Goal: Task Accomplishment & Management: Use online tool/utility

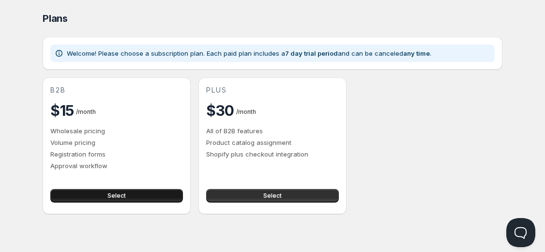
click at [137, 195] on button "Select" at bounding box center [116, 196] width 133 height 14
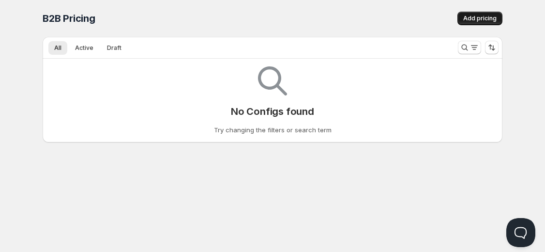
click at [465, 15] on button "Add pricing" at bounding box center [480, 19] width 45 height 14
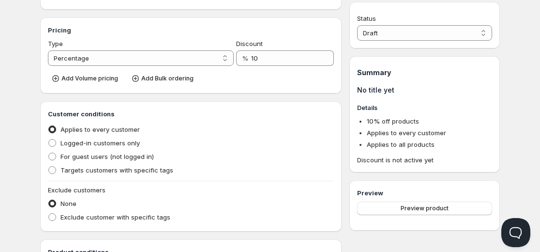
scroll to position [120, 0]
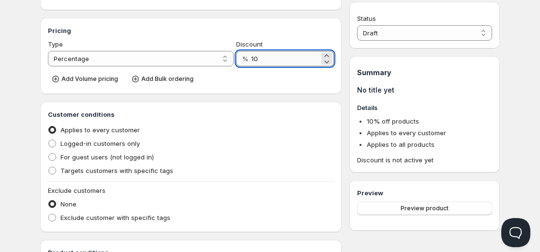
click at [264, 58] on input "10" at bounding box center [285, 58] width 68 height 15
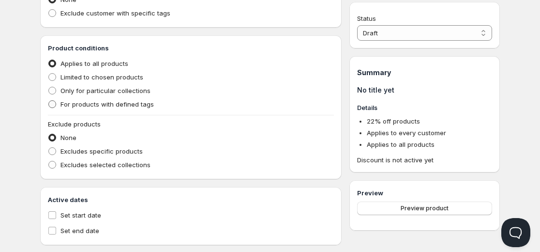
scroll to position [336, 0]
type input "22"
click at [53, 77] on span at bounding box center [52, 77] width 8 height 8
click at [49, 73] on input "Limited to chosen products" at bounding box center [48, 73] width 0 height 0
radio input "true"
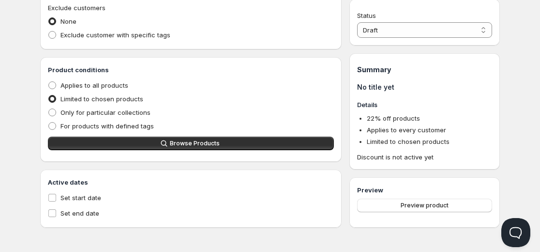
scroll to position [314, 0]
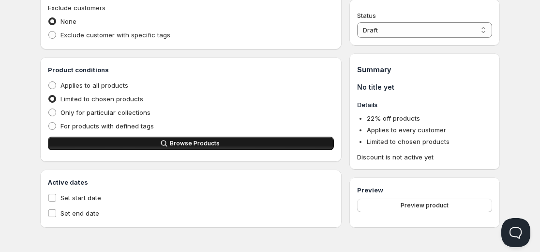
click at [152, 140] on button "Browse Products" at bounding box center [191, 144] width 286 height 14
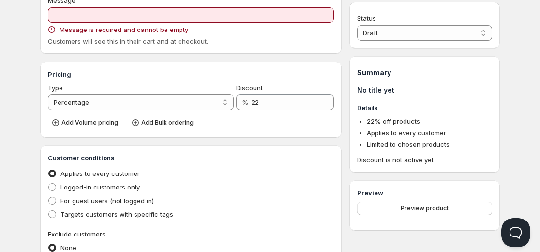
scroll to position [61, 0]
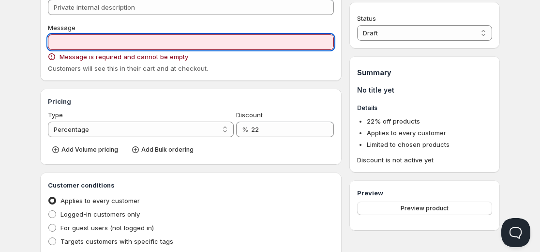
click at [86, 44] on input "Message" at bounding box center [191, 41] width 286 height 15
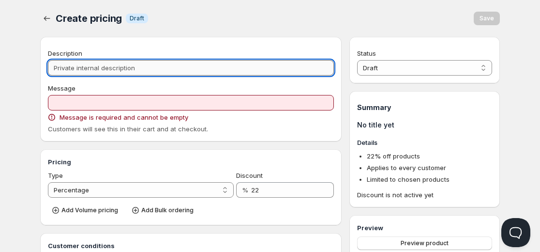
click at [90, 67] on input "Description" at bounding box center [191, 67] width 286 height 15
type input "W"
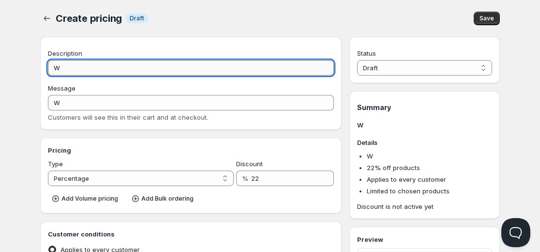
type input "WH"
type input "WHO"
type input "WHOL"
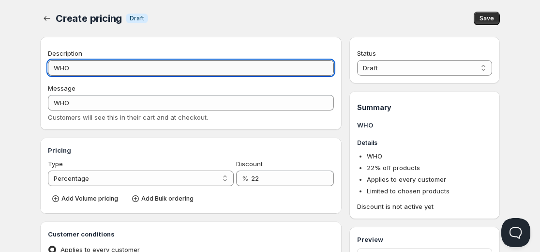
type input "WHOL"
type input "WHOLE"
type input "WHOLED"
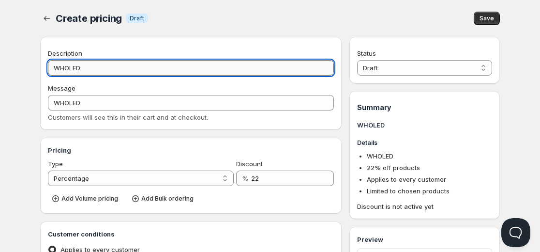
type input "WHOLEDA"
type input "WHOLEDAL"
type input "WHOLEDA"
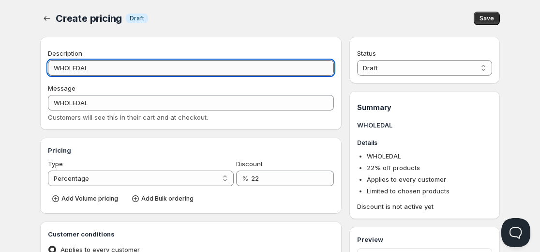
type input "WHOLEDA"
type input "WHOLED"
type input "WHOLE"
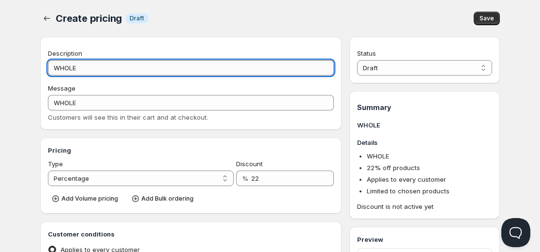
type input "WHOLES"
type input "WHOLESA"
type input "WHOLESAL"
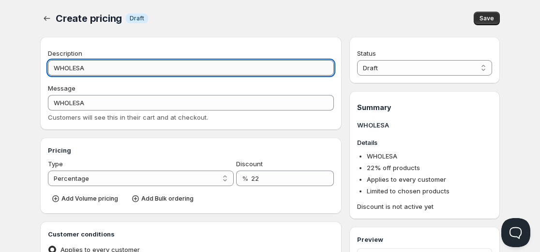
type input "WHOLESAL"
type input "WHOLESALE"
click at [123, 110] on div "Message WHOLESALE Customers will see this in their cart and at checkout." at bounding box center [191, 102] width 286 height 39
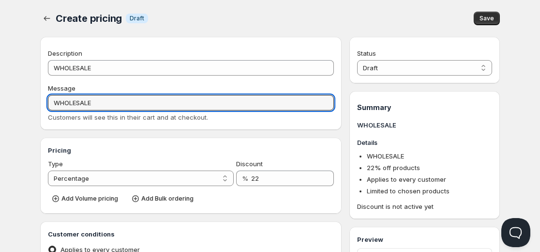
drag, startPoint x: 113, startPoint y: 100, endPoint x: 39, endPoint y: 92, distance: 74.5
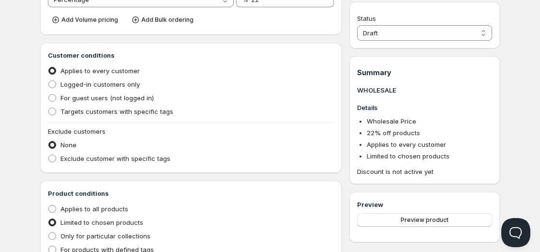
scroll to position [179, 0]
type input "Wholesale Price"
click at [419, 227] on div "Preview product" at bounding box center [424, 223] width 135 height 21
click at [415, 220] on span "Preview product" at bounding box center [425, 220] width 48 height 8
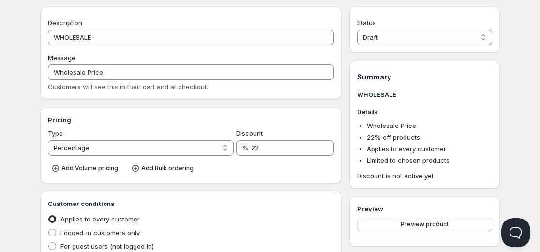
scroll to position [31, 0]
click at [112, 168] on span "Add Volume pricing" at bounding box center [89, 168] width 57 height 8
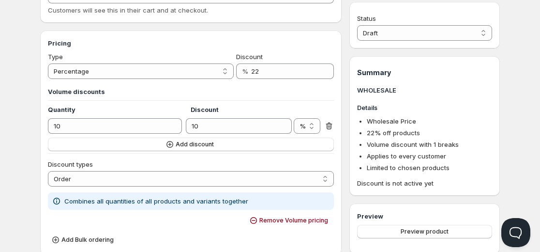
scroll to position [107, 0]
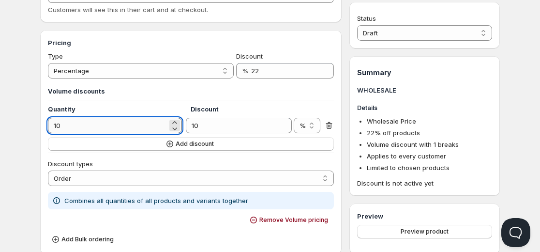
click at [107, 120] on input "10" at bounding box center [108, 125] width 120 height 15
click at [175, 123] on icon at bounding box center [175, 123] width 10 height 10
type input "6"
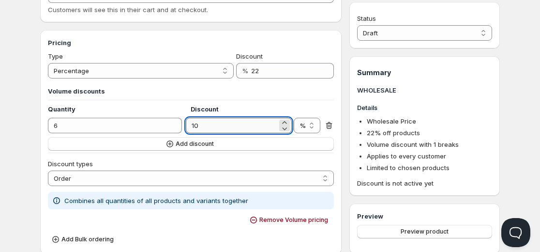
click at [208, 128] on input "10" at bounding box center [231, 125] width 91 height 15
type input "20"
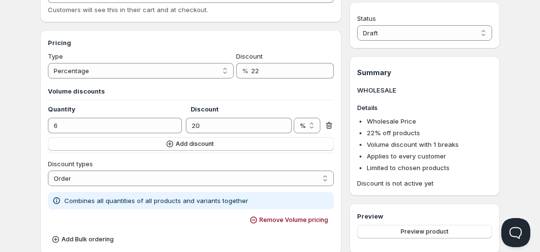
click at [268, 111] on h4 "Discount" at bounding box center [243, 109] width 104 height 10
click at [171, 180] on select "Order Product Variant Item" at bounding box center [191, 177] width 286 height 15
select select "2"
click at [48, 170] on select "Order Product Variant Item" at bounding box center [191, 177] width 286 height 15
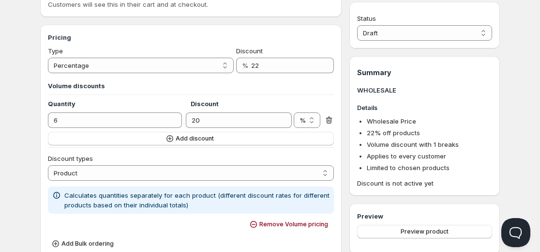
scroll to position [112, 0]
click at [273, 81] on div "Volume discounts Quantity Discount 6 20 % KSh % Add discount" at bounding box center [191, 111] width 286 height 68
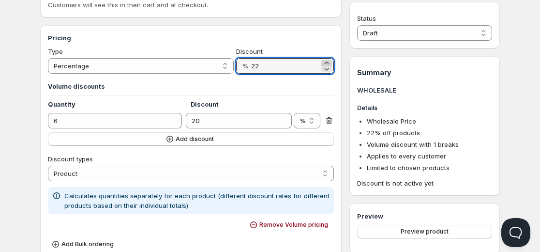
click at [326, 62] on icon at bounding box center [327, 63] width 10 height 10
type input "24"
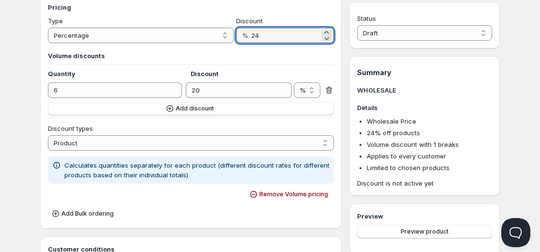
scroll to position [150, 0]
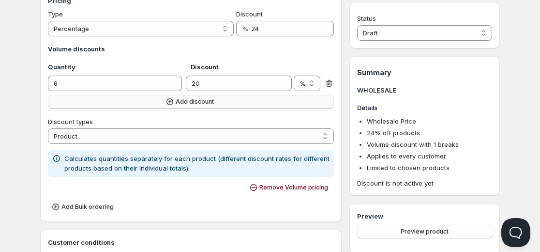
click at [177, 108] on button "Add discount" at bounding box center [191, 102] width 286 height 14
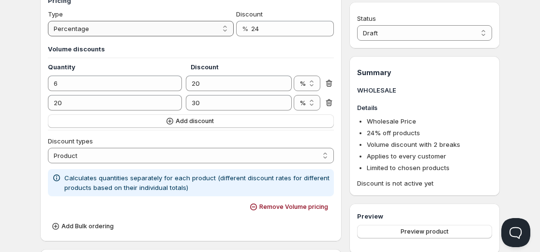
click at [153, 32] on select "Percentage Absolute" at bounding box center [141, 28] width 186 height 15
click at [48, 21] on select "Percentage Absolute" at bounding box center [141, 28] width 186 height 15
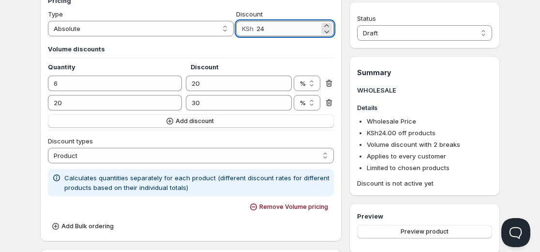
click at [267, 29] on input "24" at bounding box center [288, 28] width 63 height 15
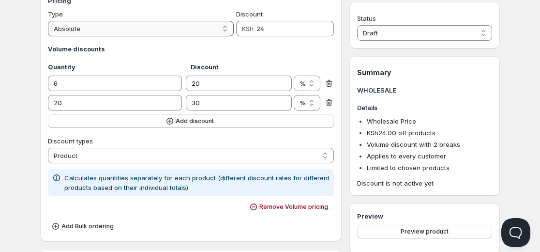
click at [198, 28] on select "Percentage Absolute" at bounding box center [141, 28] width 186 height 15
select select "1"
click at [48, 21] on select "Percentage Absolute" at bounding box center [141, 28] width 186 height 15
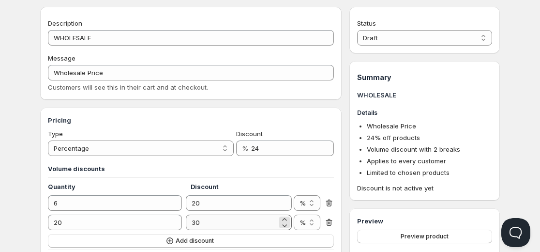
scroll to position [0, 0]
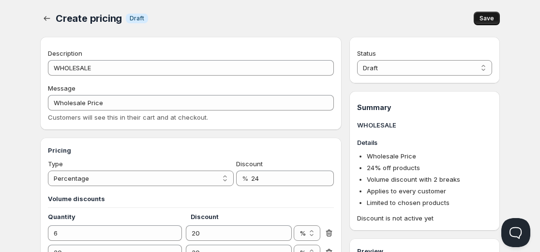
click at [491, 19] on span "Save" at bounding box center [487, 19] width 15 height 8
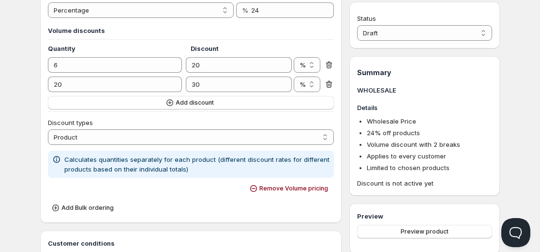
scroll to position [182, 0]
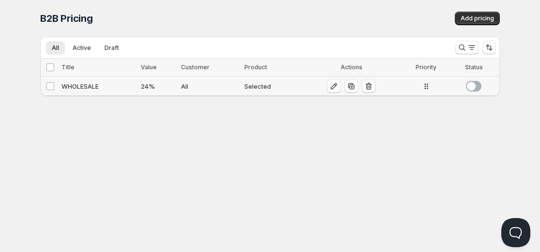
click at [92, 86] on div "WHOLESALE" at bounding box center [98, 86] width 74 height 10
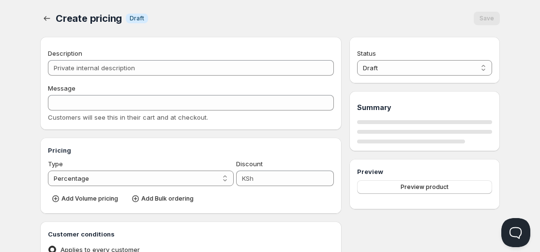
type input "WHOLESALE"
type input "Wholesale Price"
type input "24"
radio input "true"
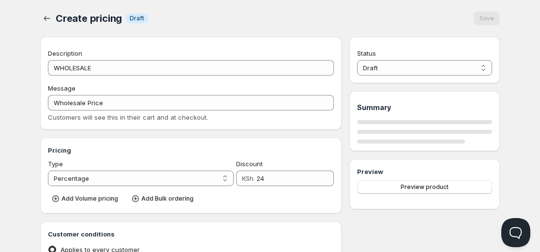
select select "2"
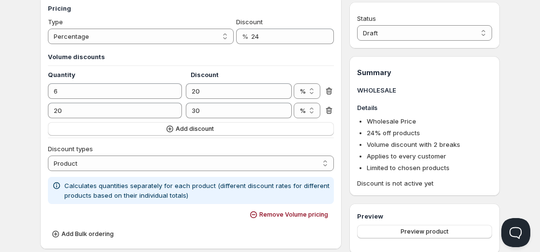
scroll to position [142, 0]
click at [418, 229] on span "Preview product" at bounding box center [425, 232] width 48 height 8
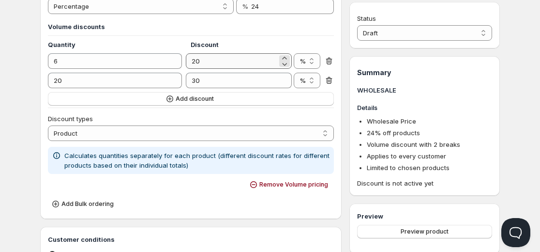
scroll to position [174, 0]
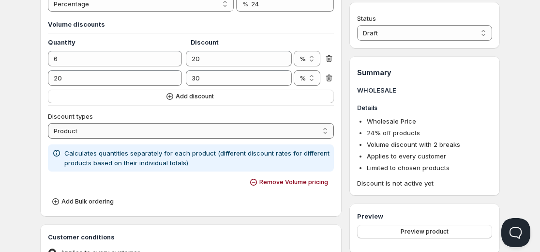
click at [181, 134] on select "Order Product Variant Item" at bounding box center [191, 130] width 286 height 15
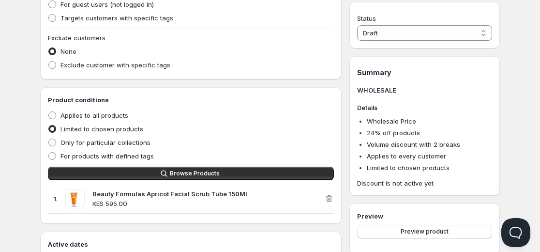
scroll to position [450, 0]
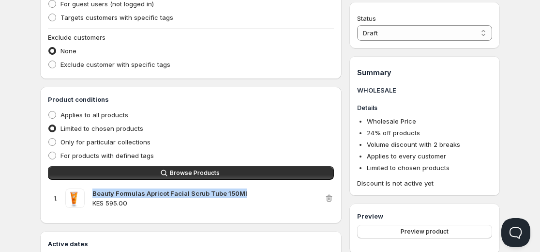
drag, startPoint x: 244, startPoint y: 192, endPoint x: 92, endPoint y: 191, distance: 152.5
click at [92, 191] on div "1 . Beauty Formulas Apricot Facial Scrub Tube 150Ml KES 595.00" at bounding box center [186, 197] width 276 height 19
copy strong "Beauty Formulas Apricot Facial Scrub Tube 150Ml"
click at [454, 235] on button "Preview product" at bounding box center [424, 232] width 135 height 14
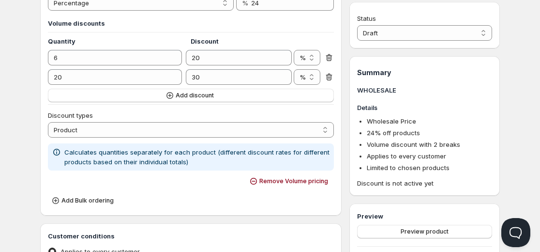
scroll to position [106, 0]
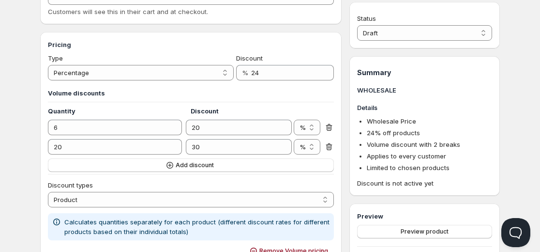
click at [267, 64] on div "Discount % 24" at bounding box center [285, 66] width 98 height 27
click at [266, 72] on input "24" at bounding box center [285, 72] width 68 height 15
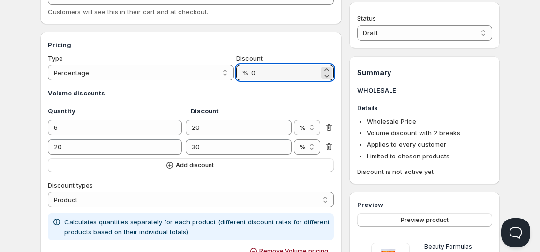
type input "0"
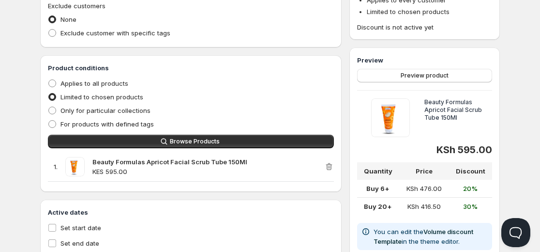
scroll to position [478, 0]
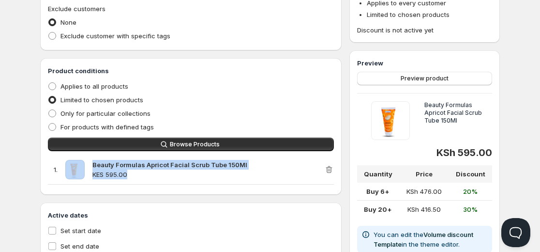
drag, startPoint x: 151, startPoint y: 174, endPoint x: 89, endPoint y: 163, distance: 63.4
click at [89, 163] on div "1 . Beauty Formulas Apricot Facial Scrub Tube 150Ml KES 595.00" at bounding box center [186, 169] width 276 height 19
copy div "Beauty Formulas Apricot Facial Scrub Tube 150Ml KES 595.00"
click at [135, 179] on div "1 . Beauty Formulas Apricot Facial Scrub Tube 150Ml KES 595.00" at bounding box center [191, 170] width 286 height 30
drag, startPoint x: 134, startPoint y: 176, endPoint x: 95, endPoint y: 163, distance: 41.0
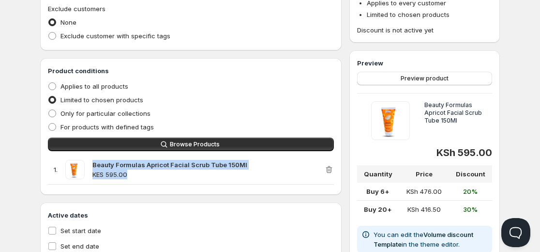
click at [95, 163] on div "Beauty Formulas Apricot Facial Scrub Tube 150Ml KES 595.00" at bounding box center [208, 169] width 232 height 19
copy div "Beauty Formulas Apricot Facial Scrub Tube 150Ml KES 595.00"
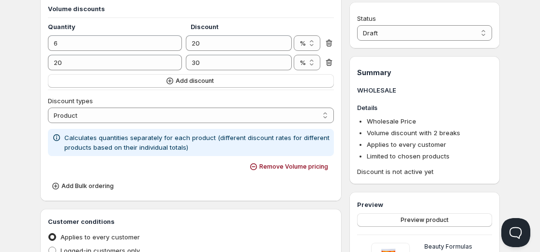
scroll to position [189, 0]
click at [403, 25] on select "Draft Active" at bounding box center [424, 32] width 135 height 15
select select "1"
click at [357, 25] on select "Draft Active" at bounding box center [424, 32] width 135 height 15
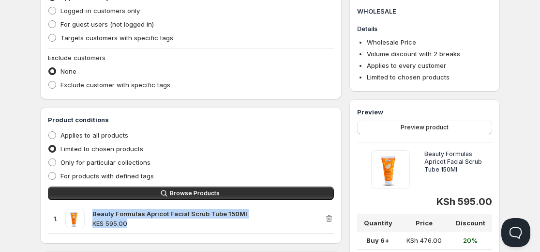
scroll to position [430, 0]
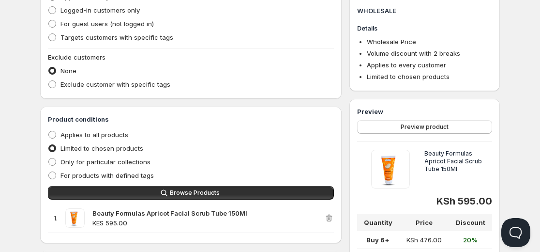
click at [237, 131] on div "Applies to all products" at bounding box center [191, 135] width 286 height 14
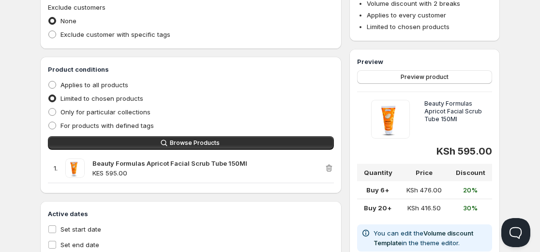
scroll to position [512, 0]
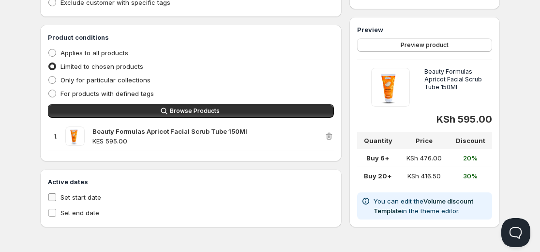
click at [89, 194] on span "Set start date" at bounding box center [81, 197] width 41 height 8
click at [56, 194] on input "Set start date" at bounding box center [52, 197] width 8 height 8
checkbox input "true"
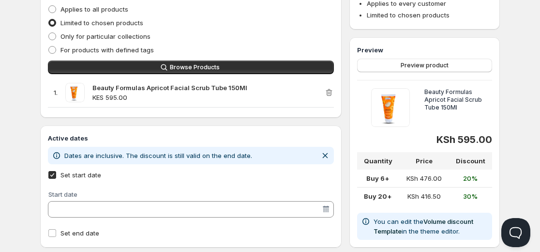
scroll to position [576, 0]
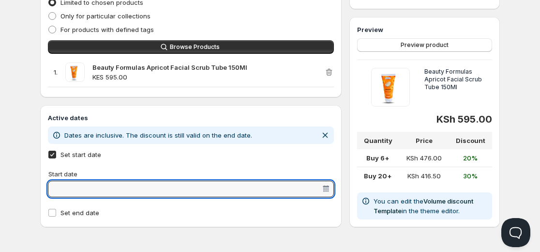
click at [130, 194] on input "Start date" at bounding box center [186, 188] width 271 height 15
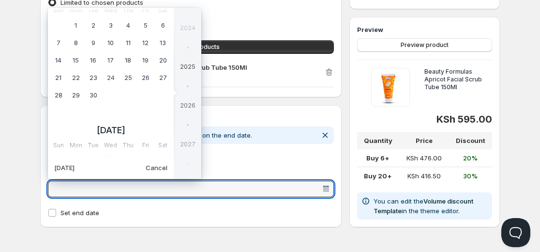
scroll to position [242100, 0]
click at [108, 76] on td "24" at bounding box center [110, 78] width 17 height 17
type vaadin-date-picker "[DATE]"
type input "[DATE]"
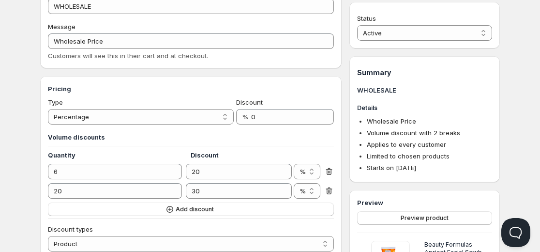
scroll to position [0, 0]
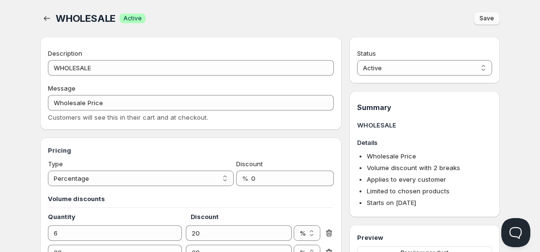
click at [488, 17] on span "Save" at bounding box center [487, 19] width 15 height 8
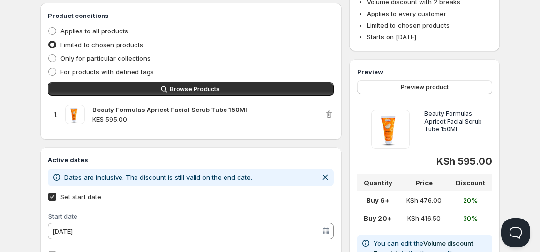
scroll to position [576, 0]
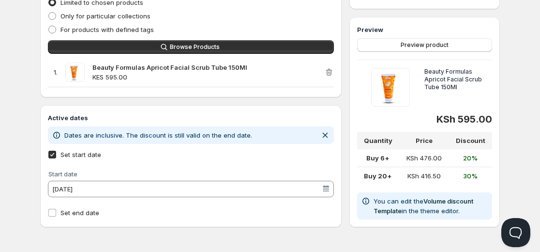
scroll to position [0, 0]
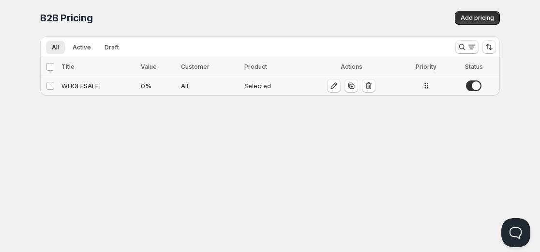
click at [426, 91] on td at bounding box center [426, 86] width 49 height 20
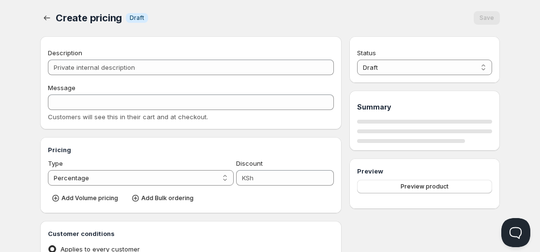
type input "WHOLESALE"
type input "Wholesale Price"
type input "0"
radio input "true"
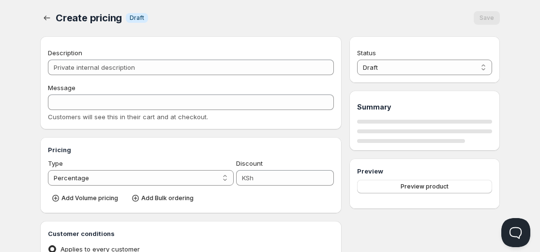
checkbox input "true"
select select "1"
select select "2"
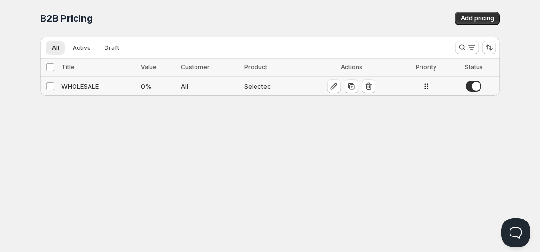
click at [429, 89] on icon at bounding box center [427, 86] width 10 height 10
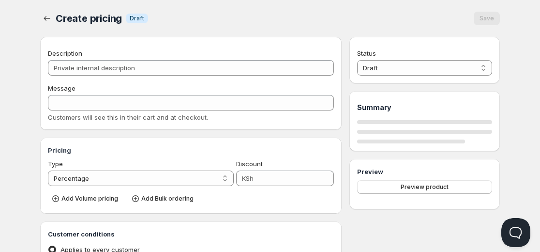
type input "WHOLESALE"
type input "Wholesale Price"
type input "0"
radio input "true"
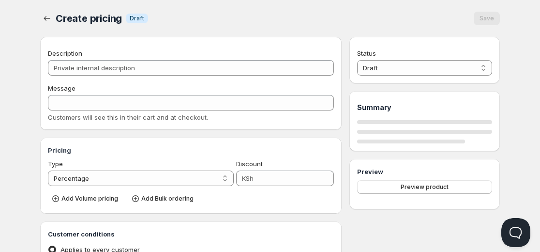
checkbox input "true"
select select "1"
select select "2"
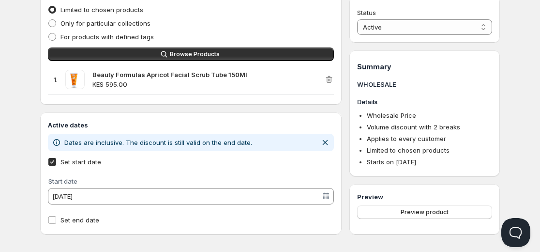
scroll to position [576, 0]
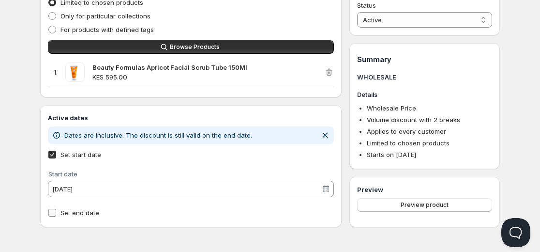
click at [85, 211] on span "Set end date" at bounding box center [80, 213] width 39 height 8
click at [56, 211] on input "Set end date" at bounding box center [52, 213] width 8 height 8
checkbox input "true"
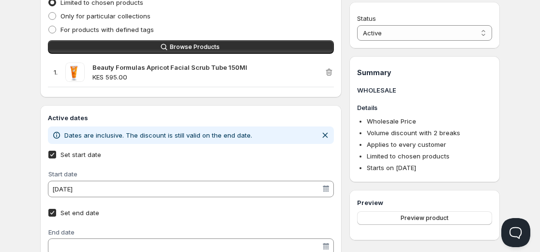
scroll to position [613, 0]
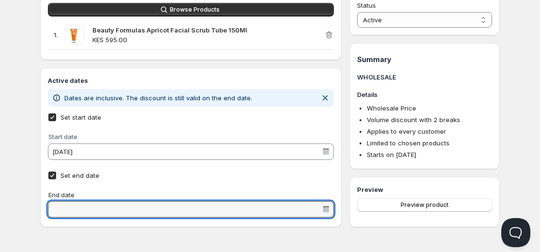
click at [123, 203] on input "End date" at bounding box center [186, 208] width 271 height 15
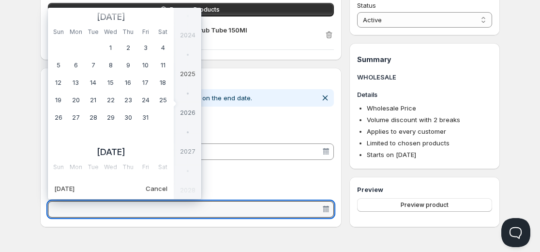
scroll to position [242216, 0]
click at [143, 116] on td "31" at bounding box center [145, 116] width 17 height 17
type vaadin-date-picker "[DATE]"
type input "[DATE]"
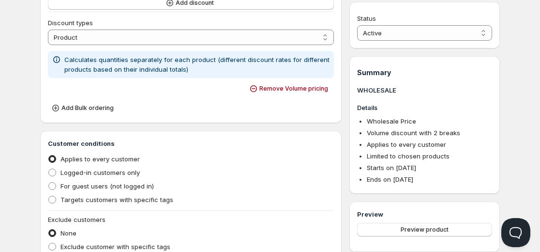
scroll to position [316, 0]
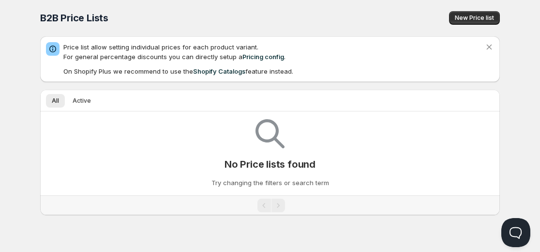
scroll to position [0, 0]
click at [462, 15] on span "New Price list" at bounding box center [474, 18] width 39 height 8
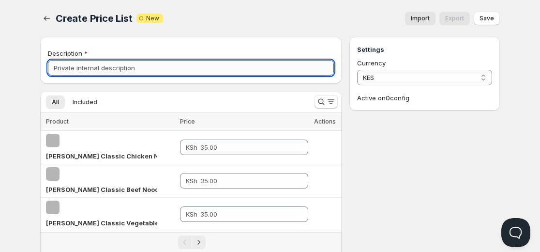
click at [136, 71] on input "Description" at bounding box center [191, 67] width 286 height 15
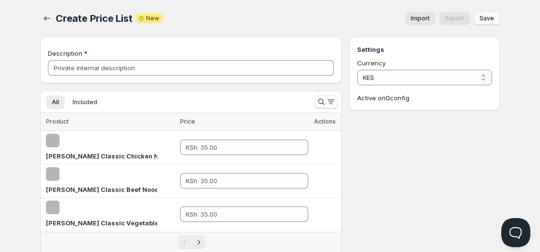
click at [492, 12] on button "Save" at bounding box center [487, 19] width 26 height 14
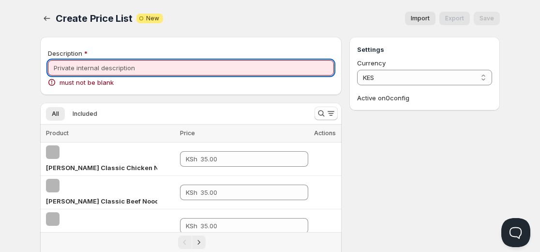
click at [183, 71] on input "Description" at bounding box center [191, 67] width 286 height 15
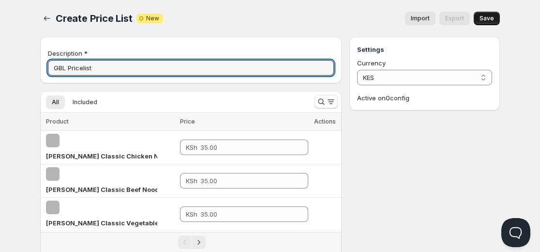
type input "GBL Pricelist"
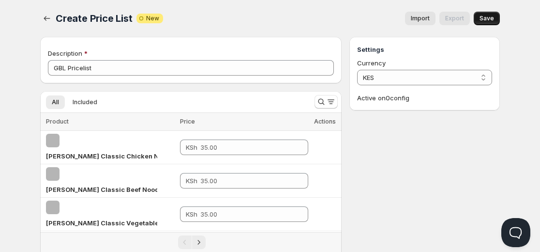
click at [490, 17] on span "Save" at bounding box center [487, 19] width 15 height 8
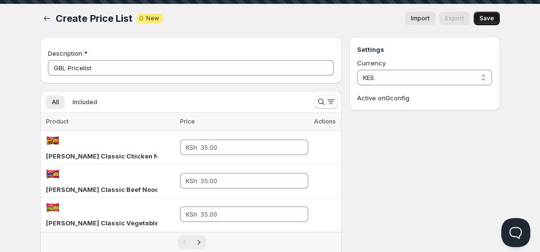
click at [487, 24] on button "Save" at bounding box center [487, 19] width 26 height 14
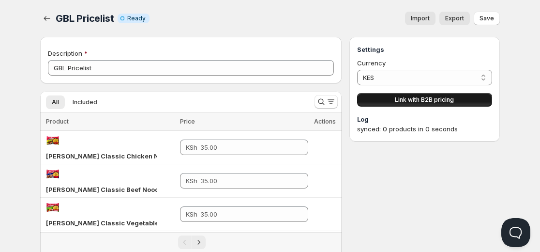
click at [412, 102] on span "Link with B2B pricing" at bounding box center [424, 100] width 59 height 8
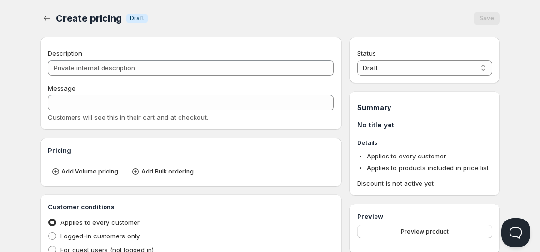
type input "PL GBL Pricelist"
type input "PL_GBL_PRICELIST"
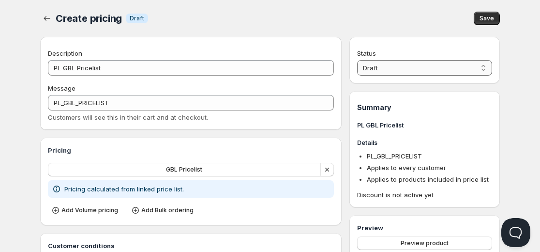
click at [398, 70] on select "Draft Active" at bounding box center [424, 67] width 135 height 15
select select "1"
click at [357, 60] on select "Draft Active" at bounding box center [424, 67] width 135 height 15
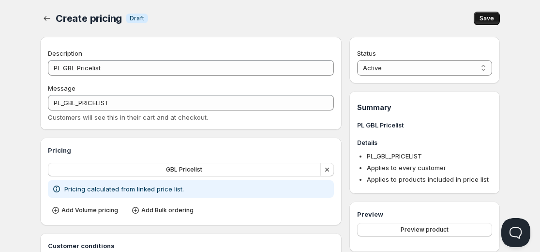
click at [485, 14] on button "Save" at bounding box center [487, 19] width 26 height 14
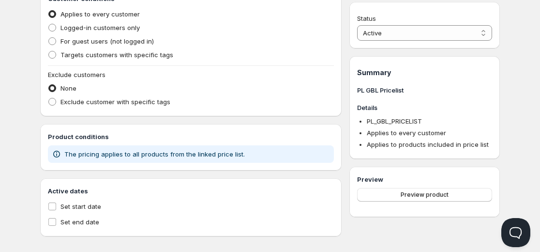
scroll to position [256, 0]
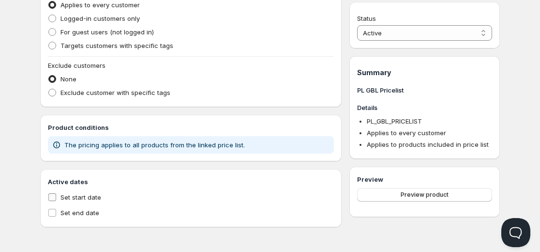
click at [90, 193] on span "Set start date" at bounding box center [81, 197] width 41 height 8
click at [56, 193] on input "Set start date" at bounding box center [52, 197] width 8 height 8
checkbox input "true"
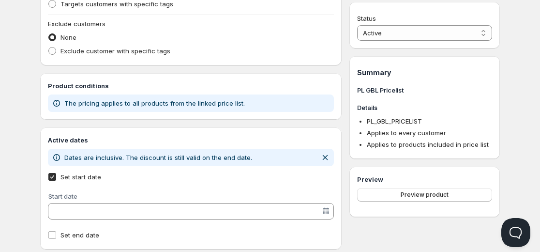
scroll to position [298, 0]
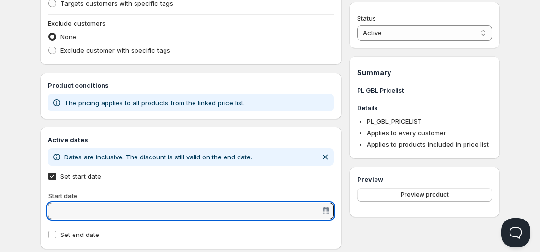
click at [91, 210] on input "Start date" at bounding box center [186, 210] width 271 height 15
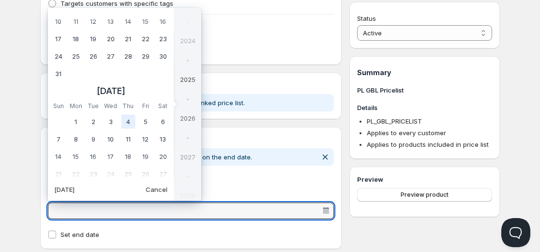
scroll to position [242006, 0]
click at [161, 154] on td "20" at bounding box center [162, 156] width 17 height 17
type vaadin-date-picker "[DATE]"
type input "[DATE]"
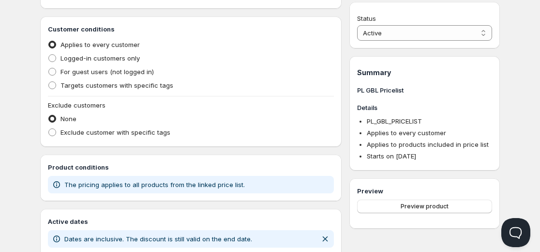
scroll to position [0, 0]
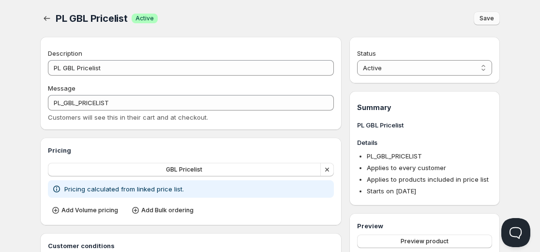
click at [492, 20] on span "Save" at bounding box center [487, 19] width 15 height 8
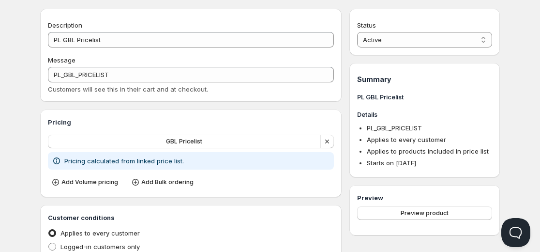
scroll to position [29, 0]
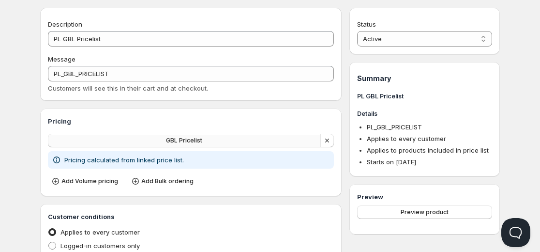
click at [214, 138] on button "GBL Pricelist" at bounding box center [184, 141] width 273 height 14
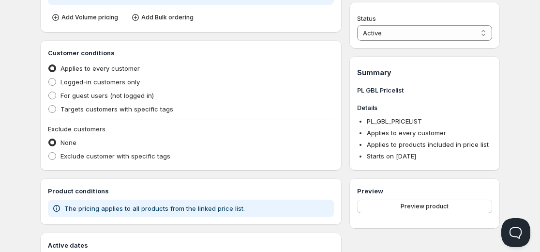
scroll to position [193, 0]
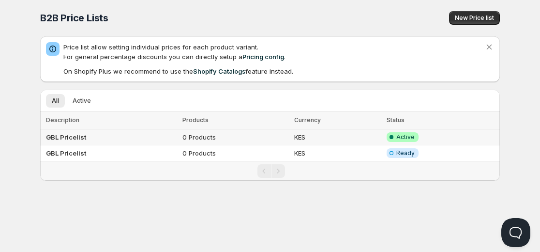
click at [71, 137] on b "GBL Pricelist" at bounding box center [66, 137] width 40 height 8
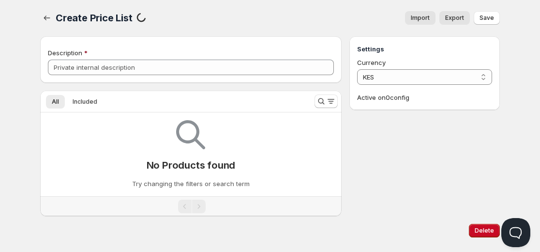
scroll to position [18, 0]
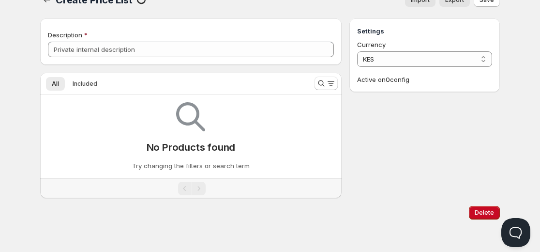
type input "GBL Pricelist"
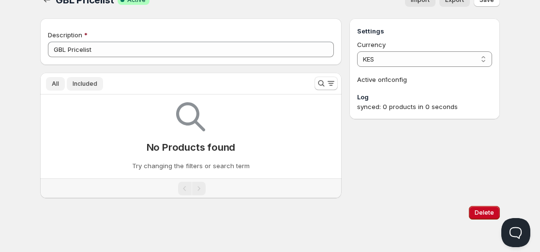
click at [85, 85] on span "Included" at bounding box center [85, 84] width 25 height 8
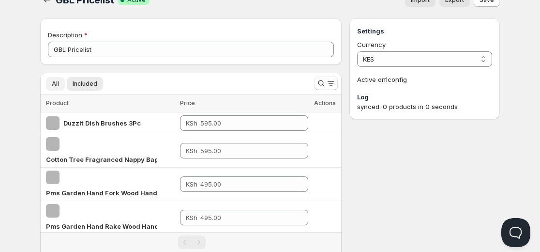
click at [52, 84] on span "All" at bounding box center [55, 84] width 7 height 8
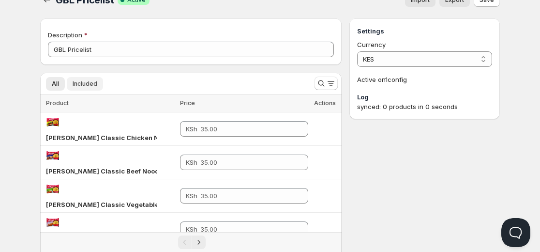
click at [78, 84] on span "Included" at bounding box center [85, 84] width 25 height 8
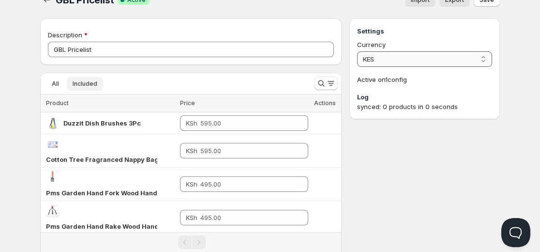
scroll to position [0, 0]
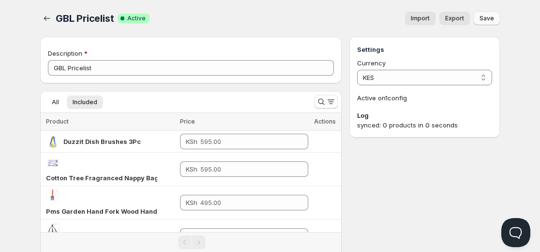
click at [488, 17] on span "Save" at bounding box center [487, 19] width 15 height 8
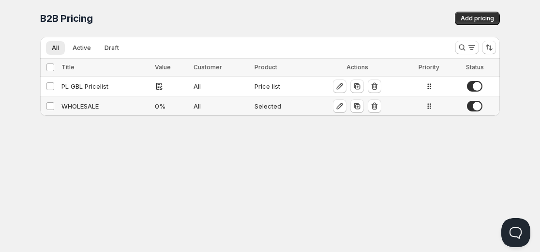
click at [85, 105] on div "WHOLESALE" at bounding box center [105, 106] width 88 height 10
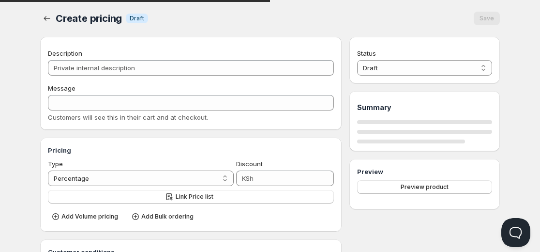
type input "WHOLESALE"
type input "Wholesale Price"
type input "0"
radio input "true"
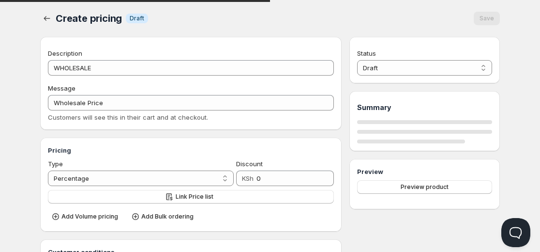
checkbox input "true"
select select "1"
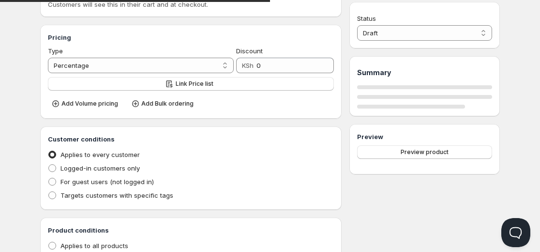
select select "2"
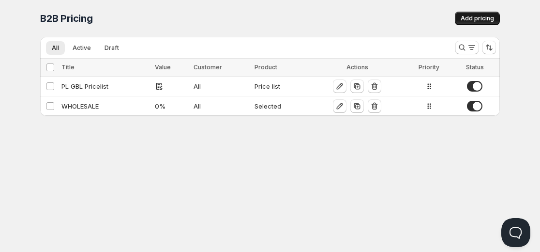
click at [459, 15] on button "Add pricing" at bounding box center [477, 19] width 45 height 14
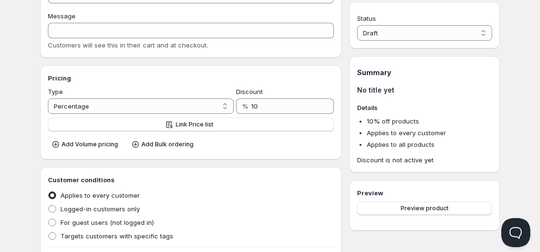
scroll to position [67, 0]
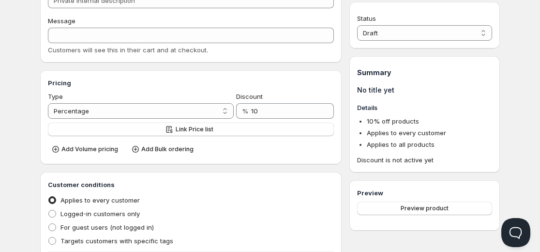
scroll to position [0, 0]
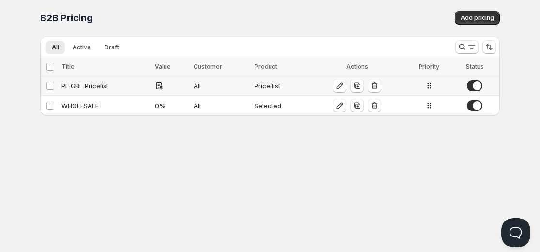
click at [469, 81] on div at bounding box center [474, 85] width 15 height 11
click at [474, 103] on span at bounding box center [474, 105] width 15 height 11
